Goal: Find specific page/section

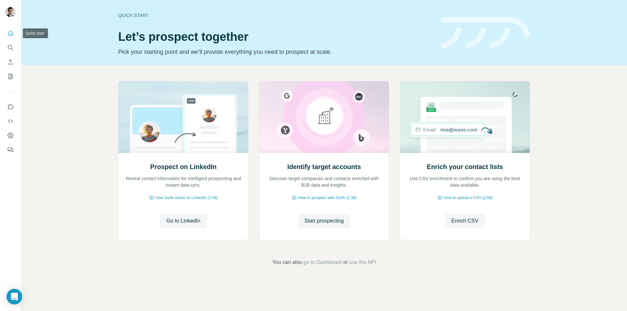
click at [9, 32] on icon "Quick start" at bounding box center [10, 33] width 5 height 5
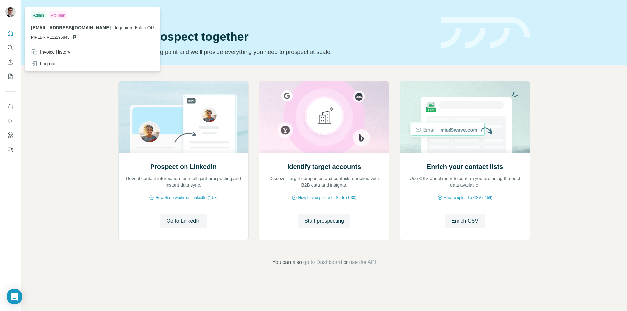
click at [11, 10] on img at bounding box center [10, 12] width 10 height 10
click at [12, 47] on icon "Search" at bounding box center [10, 47] width 7 height 7
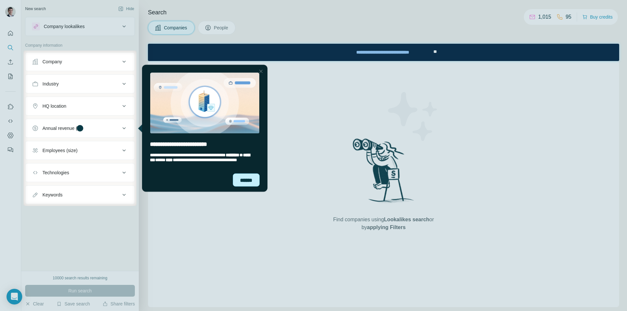
click at [247, 181] on div "******" at bounding box center [246, 179] width 27 height 13
